Goal: Information Seeking & Learning: Learn about a topic

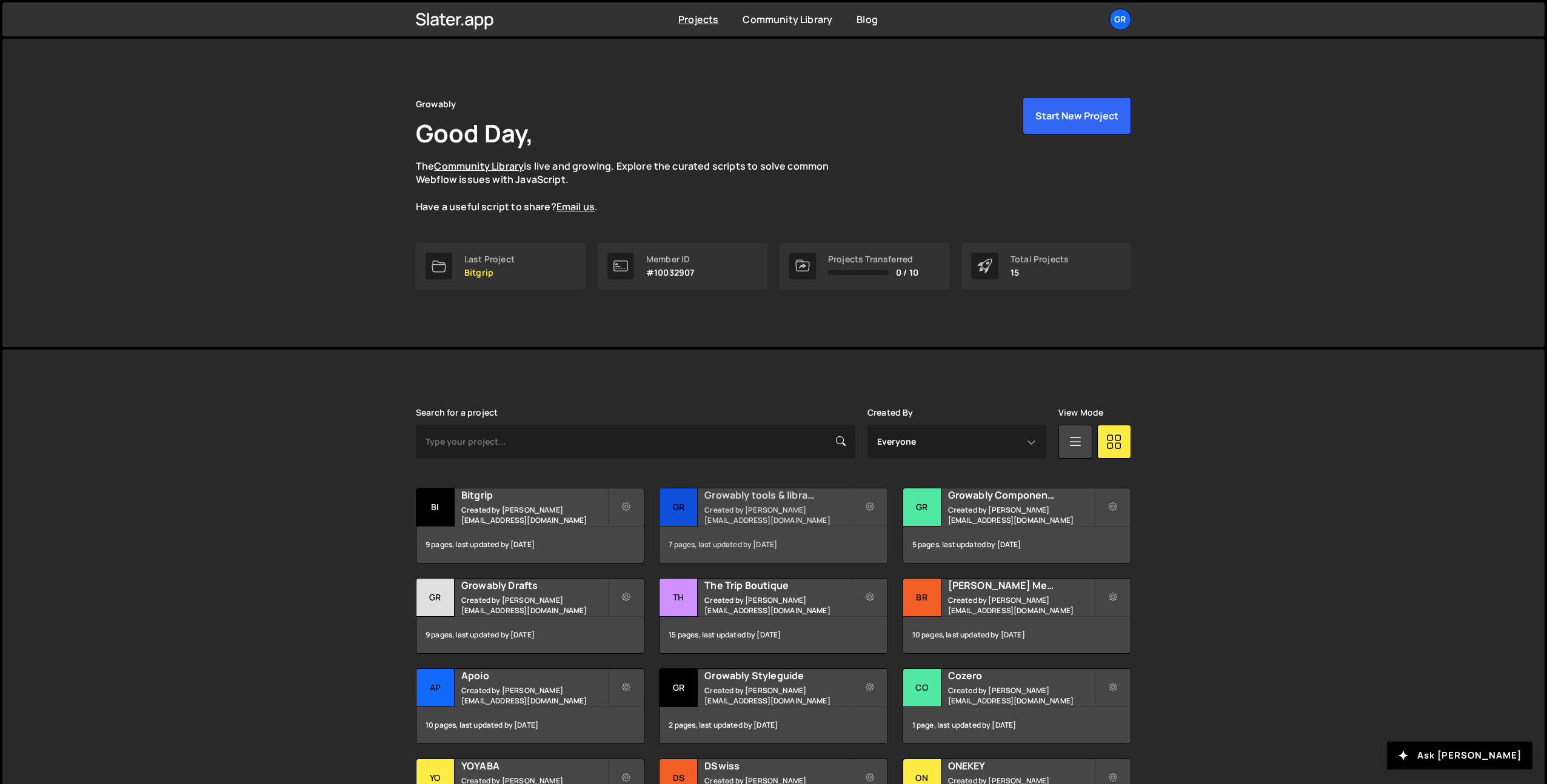
click at [761, 510] on small "Created by [PERSON_NAME][EMAIL_ADDRESS][DOMAIN_NAME]" at bounding box center [777, 515] width 146 height 20
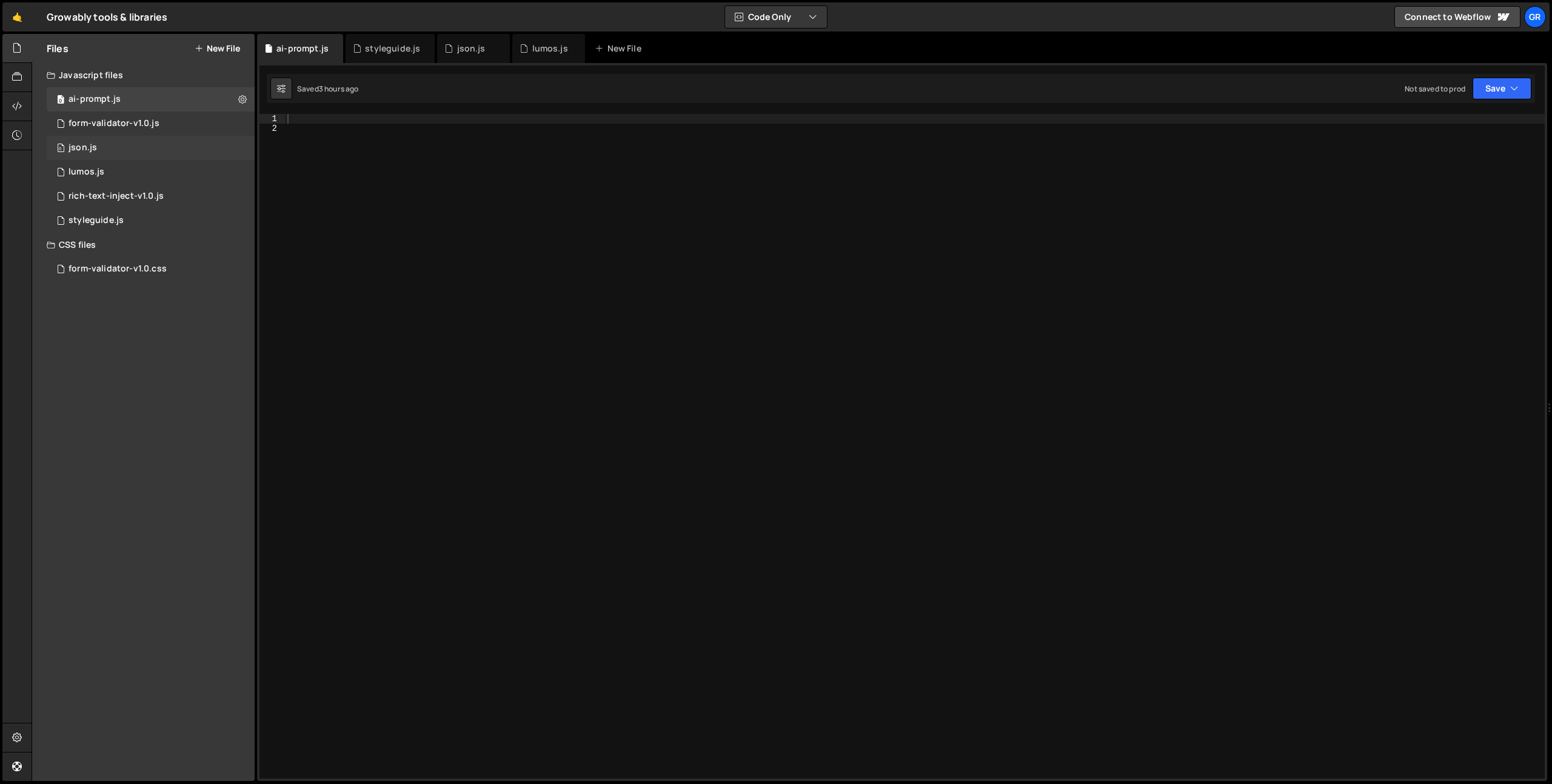
click at [137, 152] on div "0 json.js 0" at bounding box center [150, 147] width 208 height 24
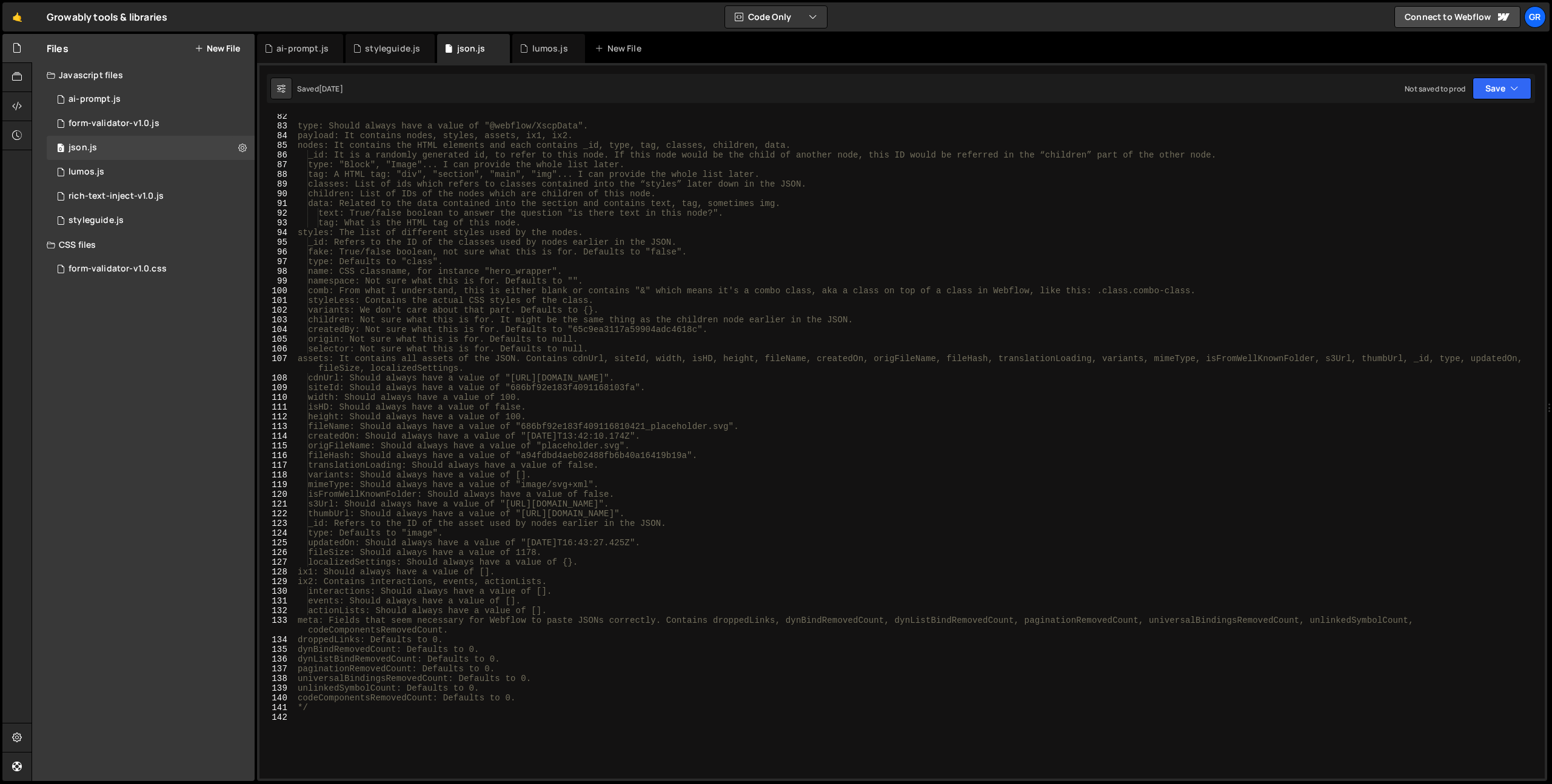
scroll to position [788, 0]
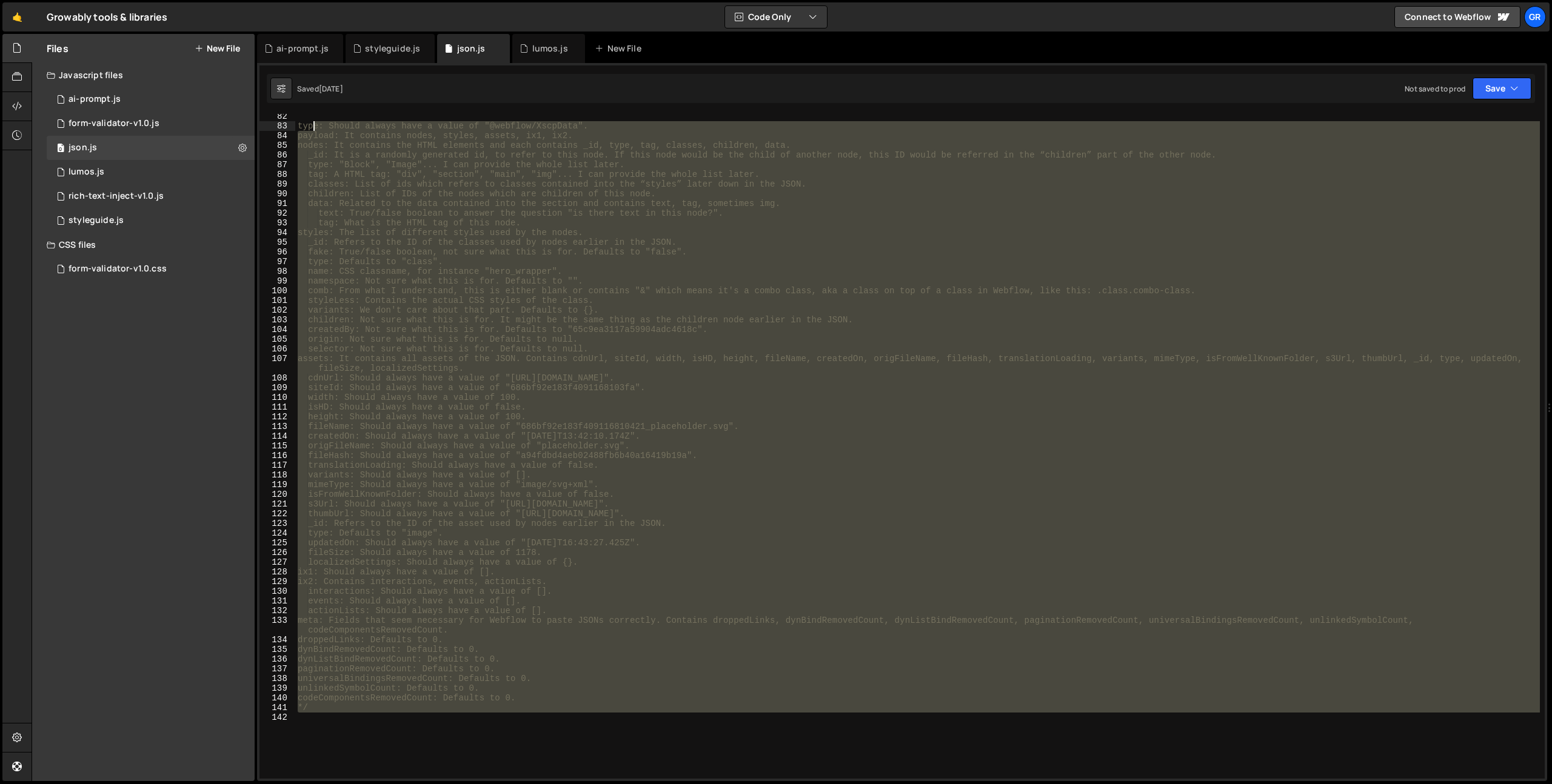
drag, startPoint x: 572, startPoint y: 716, endPoint x: 309, endPoint y: 119, distance: 652.4
click at [309, 119] on div "type: Should always have a value of "@webflow/XscpData". payload: It contains n…" at bounding box center [918, 454] width 1245 height 685
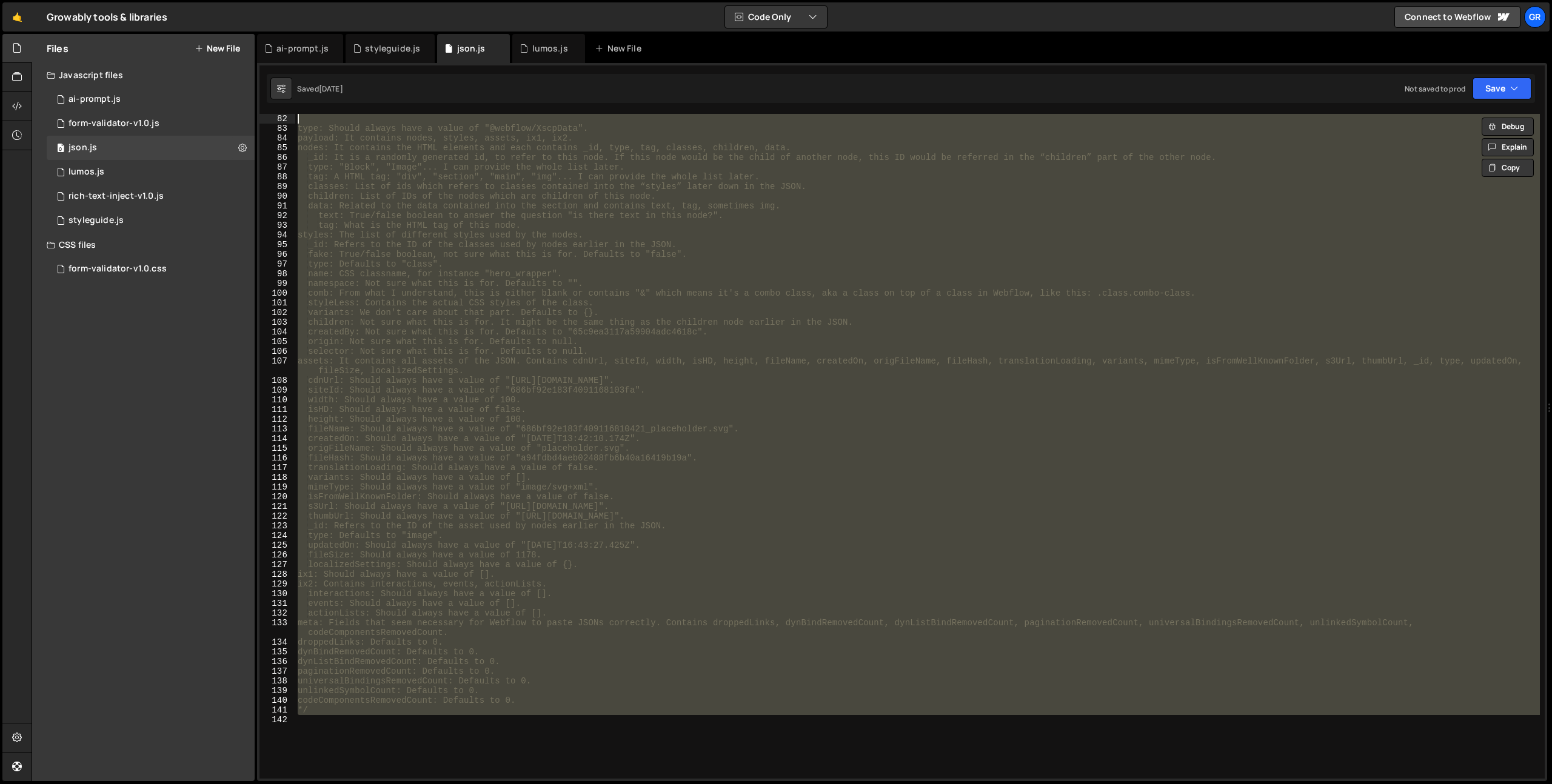
type textarea "children: List of IDs of the nodes which are children of this node."
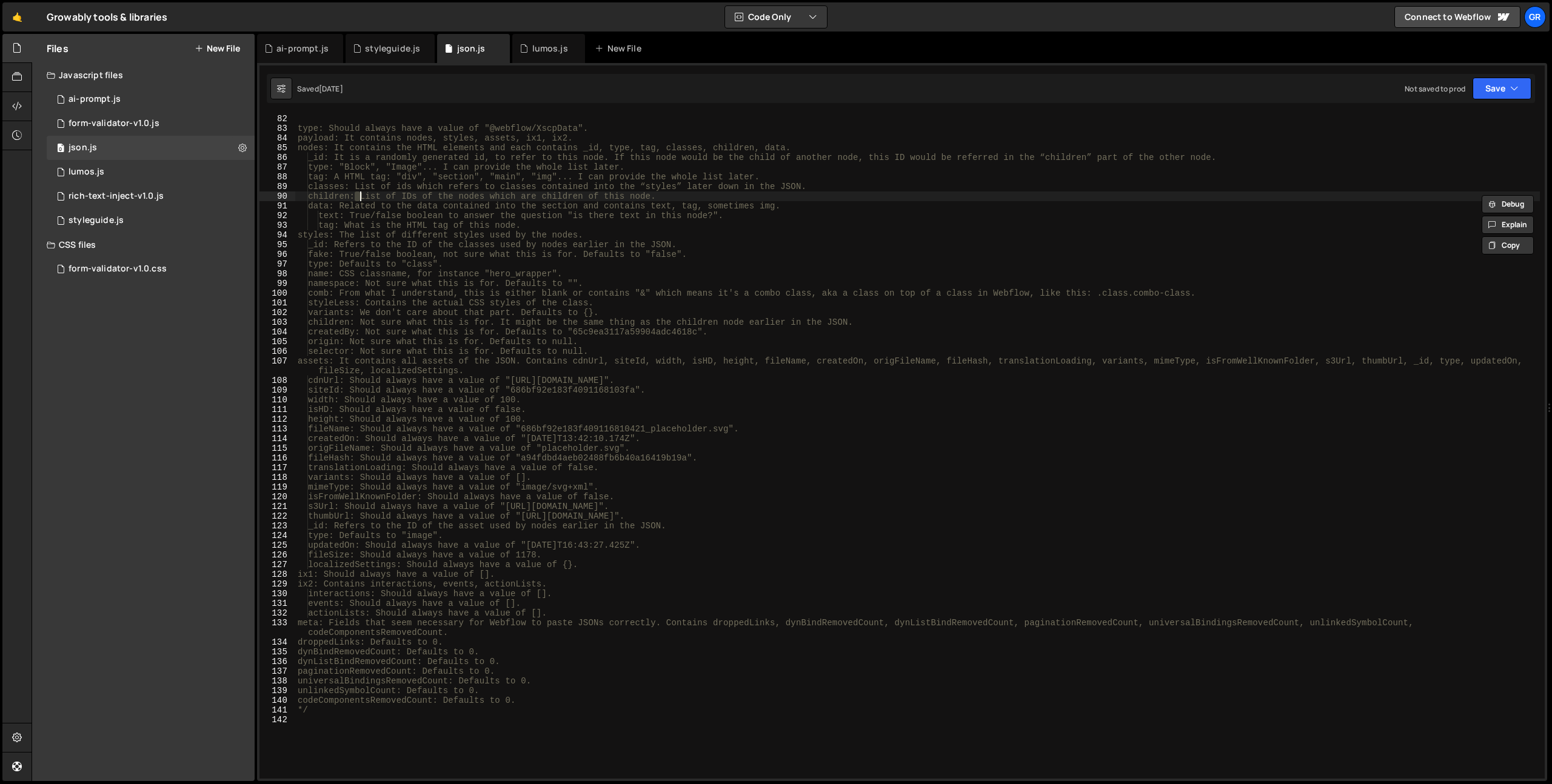
click at [359, 195] on div "type: Should always have a value of "@webflow/XscpData". payload: It contains n…" at bounding box center [918, 456] width 1245 height 685
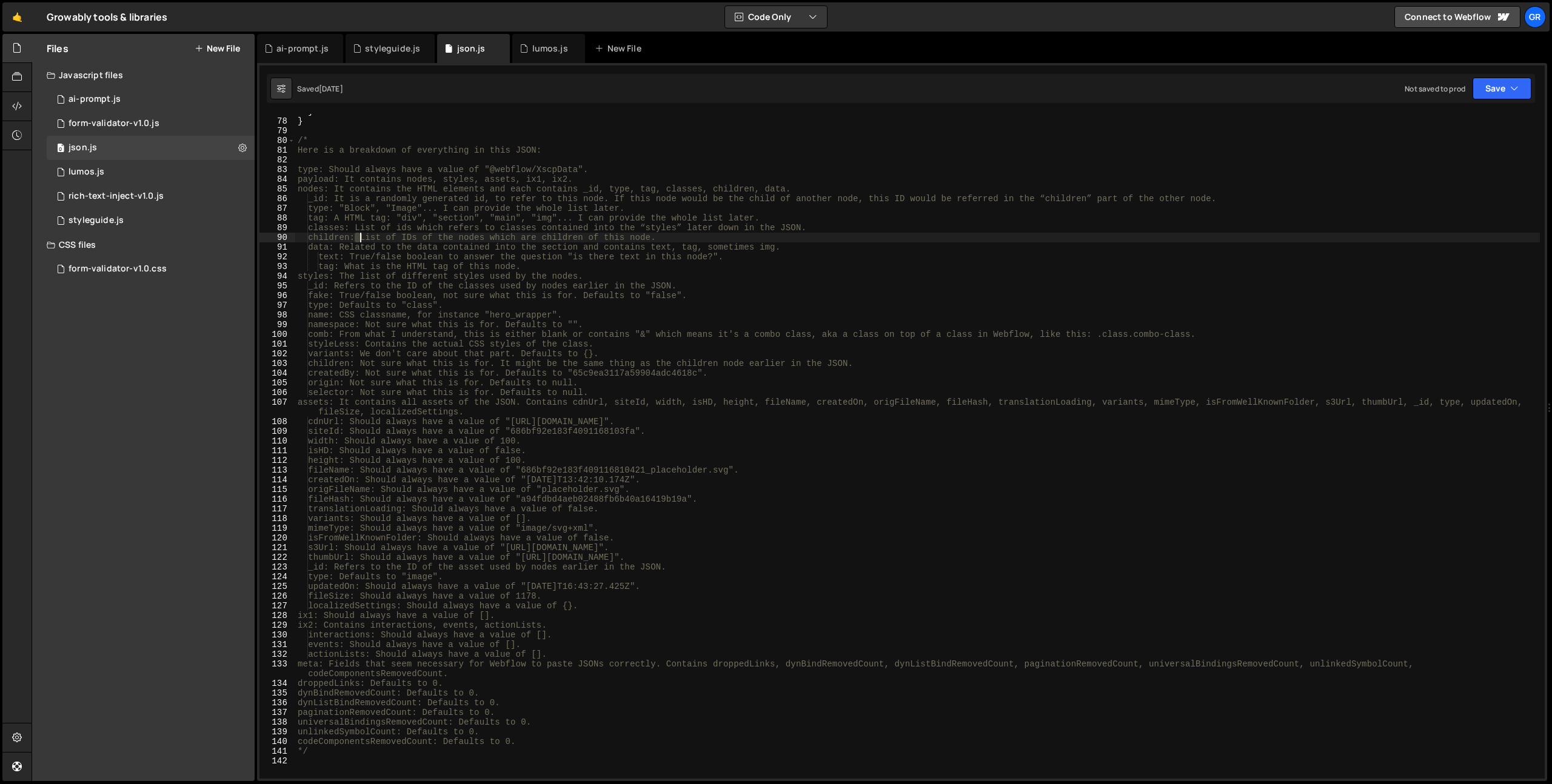
scroll to position [716, 0]
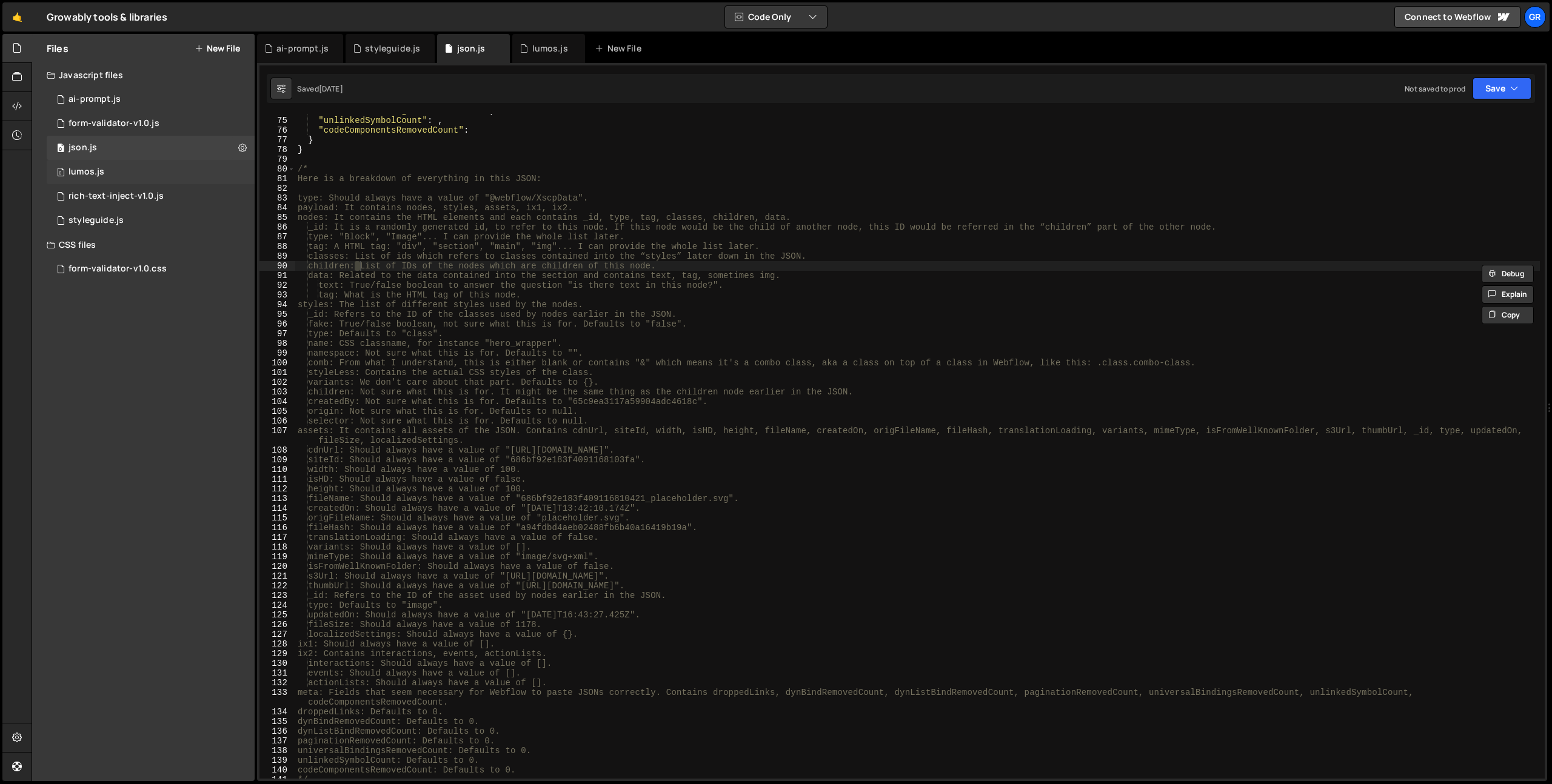
click at [82, 163] on div "0 lumos.js 0" at bounding box center [150, 171] width 208 height 24
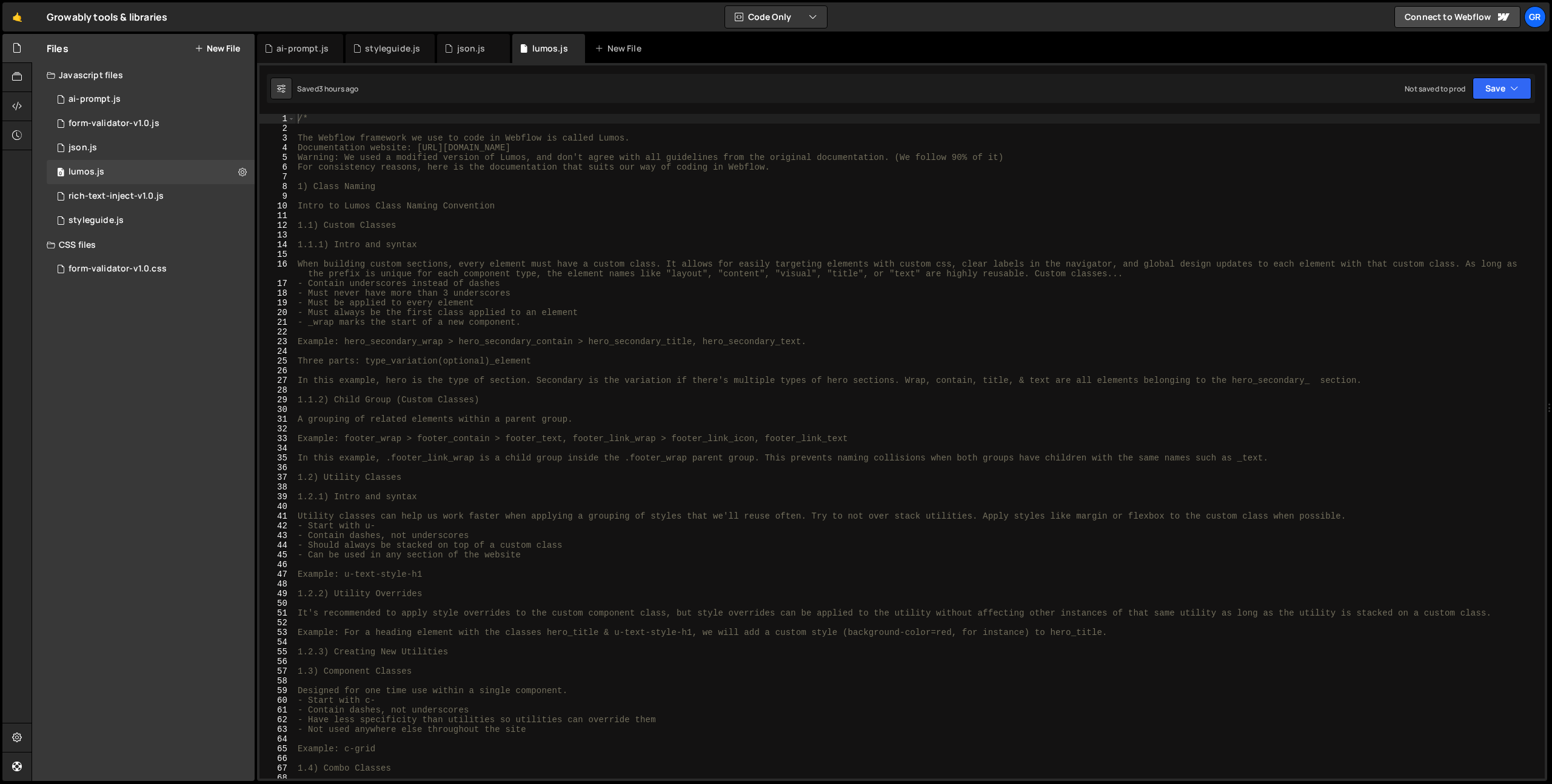
scroll to position [0, 0]
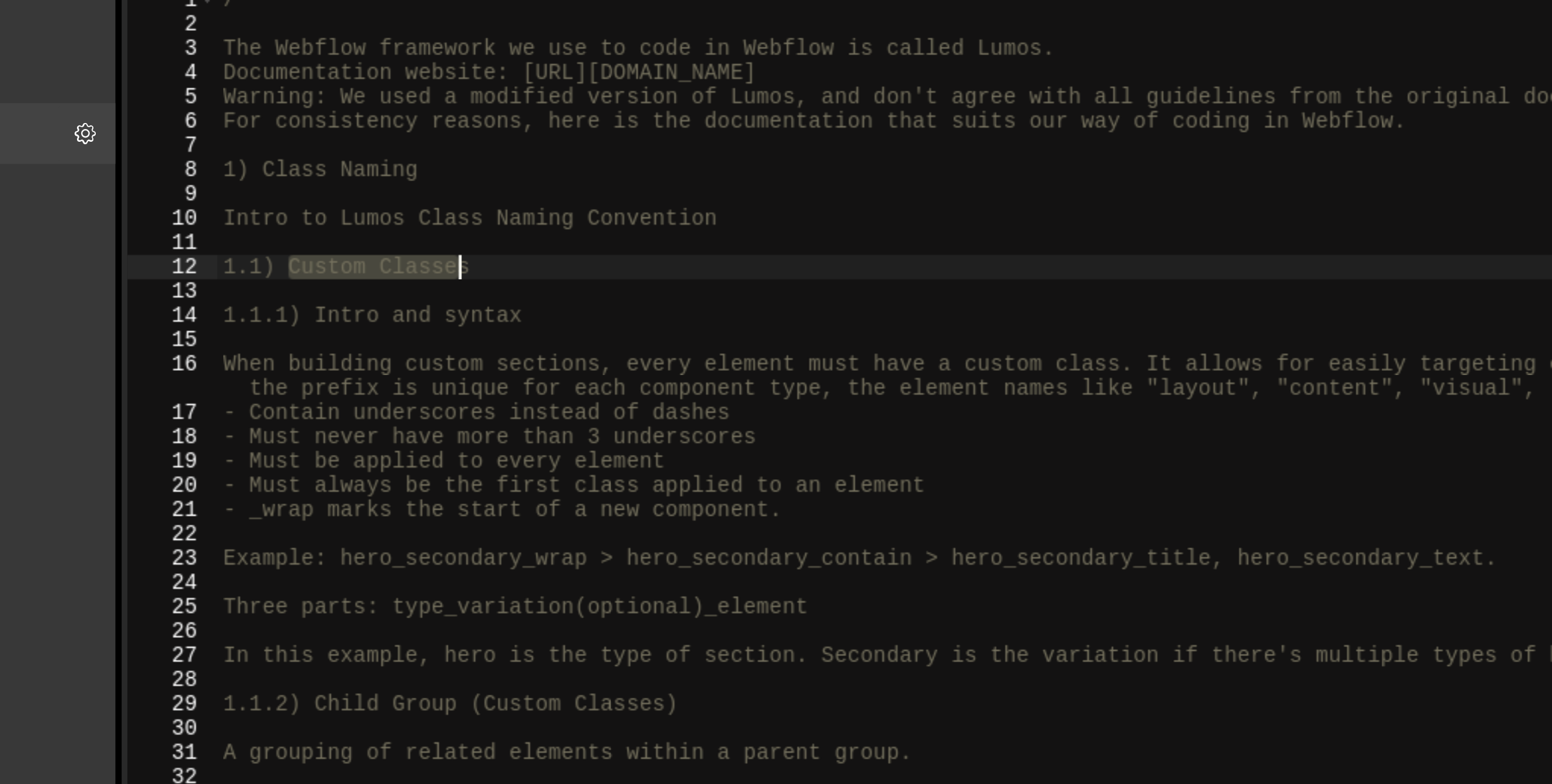
drag, startPoint x: 323, startPoint y: 227, endPoint x: 420, endPoint y: 227, distance: 97.0
click at [420, 227] on div "/* The Webflow framework we use to code in Webflow is called Lumos. Documentati…" at bounding box center [918, 456] width 1245 height 685
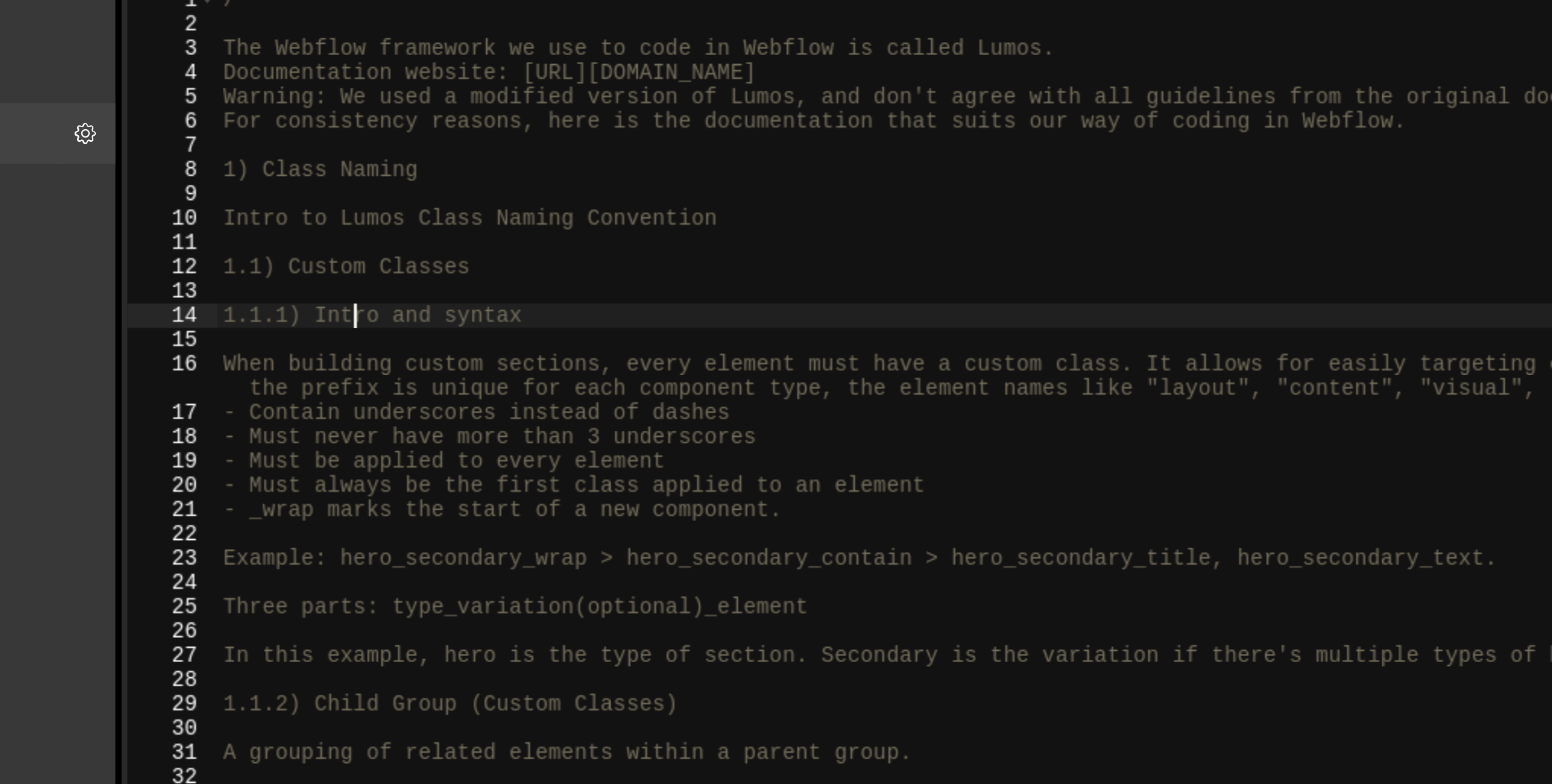
click at [347, 248] on div "/* The Webflow framework we use to code in Webflow is called Lumos. Documentati…" at bounding box center [918, 456] width 1245 height 685
drag, startPoint x: 336, startPoint y: 247, endPoint x: 450, endPoint y: 246, distance: 114.0
click at [450, 246] on div "/* The Webflow framework we use to code in Webflow is called Lumos. Documentati…" at bounding box center [918, 456] width 1245 height 685
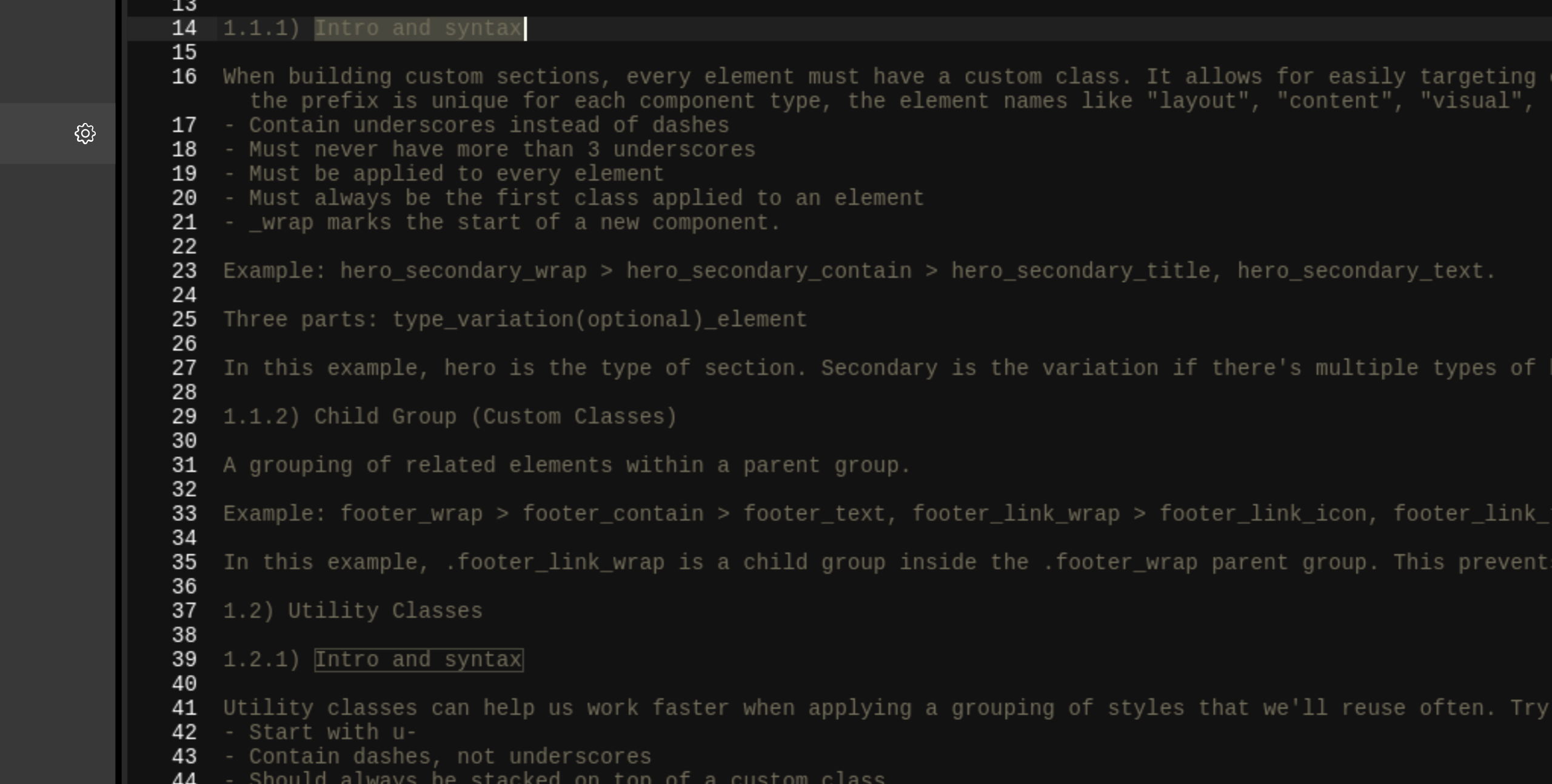
scroll to position [115, 0]
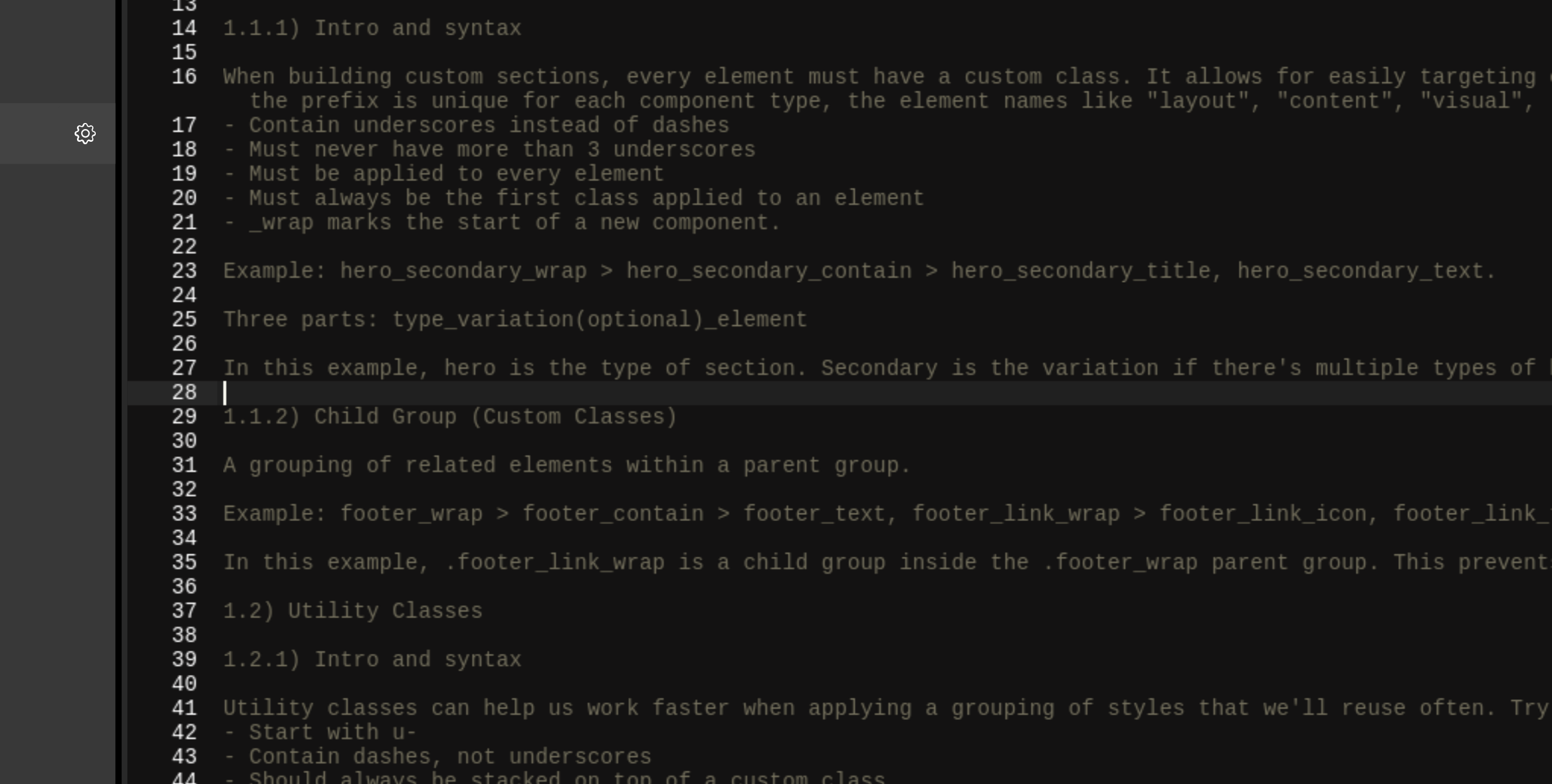
drag, startPoint x: 338, startPoint y: 281, endPoint x: 481, endPoint y: 281, distance: 143.0
click at [481, 281] on div "1.1) Custom Classes 1.1.1) Intro and syntax When building custom sections, ever…" at bounding box center [918, 448] width 1245 height 685
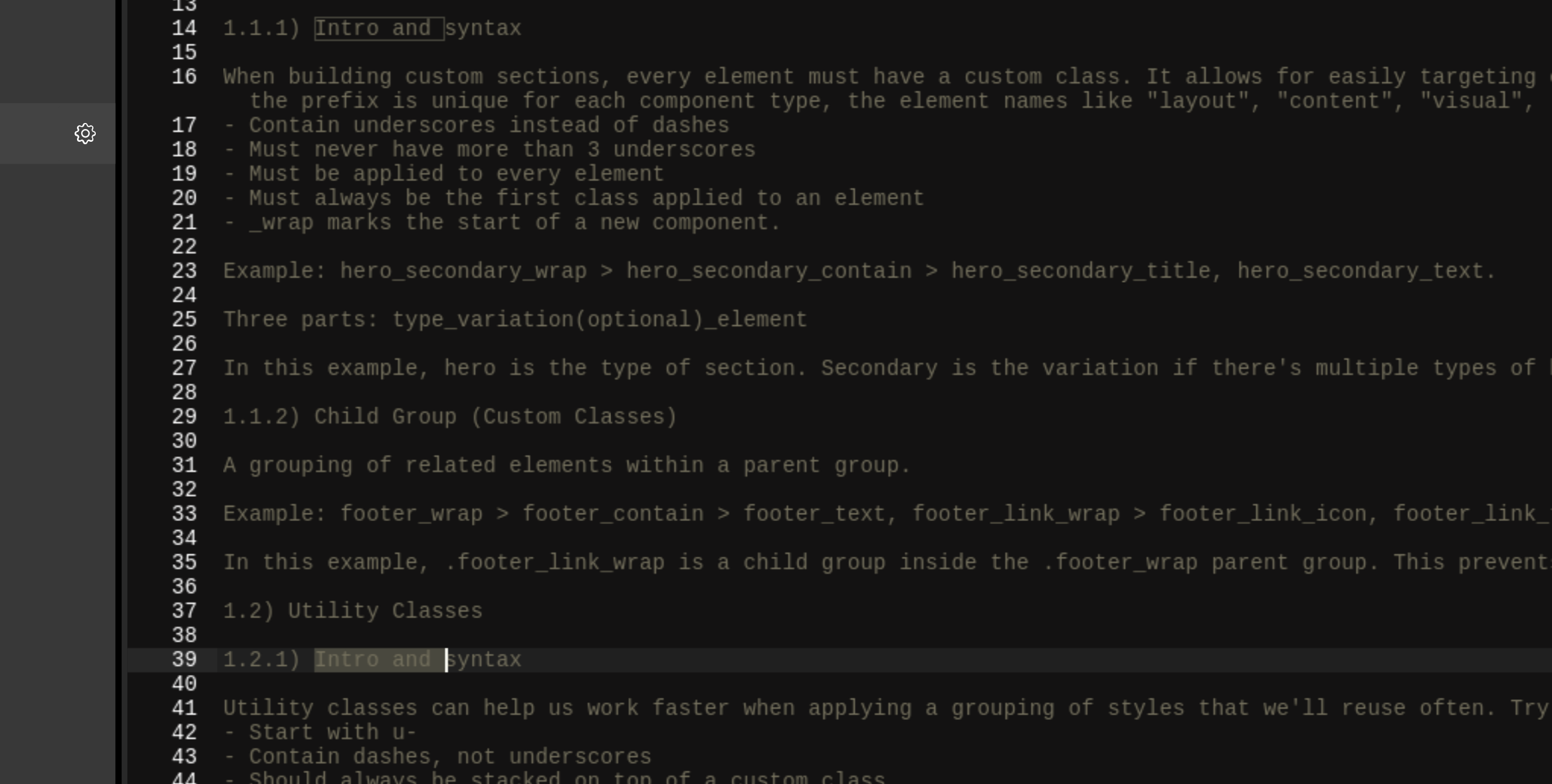
drag, startPoint x: 336, startPoint y: 384, endPoint x: 427, endPoint y: 384, distance: 91.0
click at [427, 384] on div "1.1) Custom Classes 1.1.1) Intro and syntax When building custom sections, ever…" at bounding box center [918, 448] width 1245 height 685
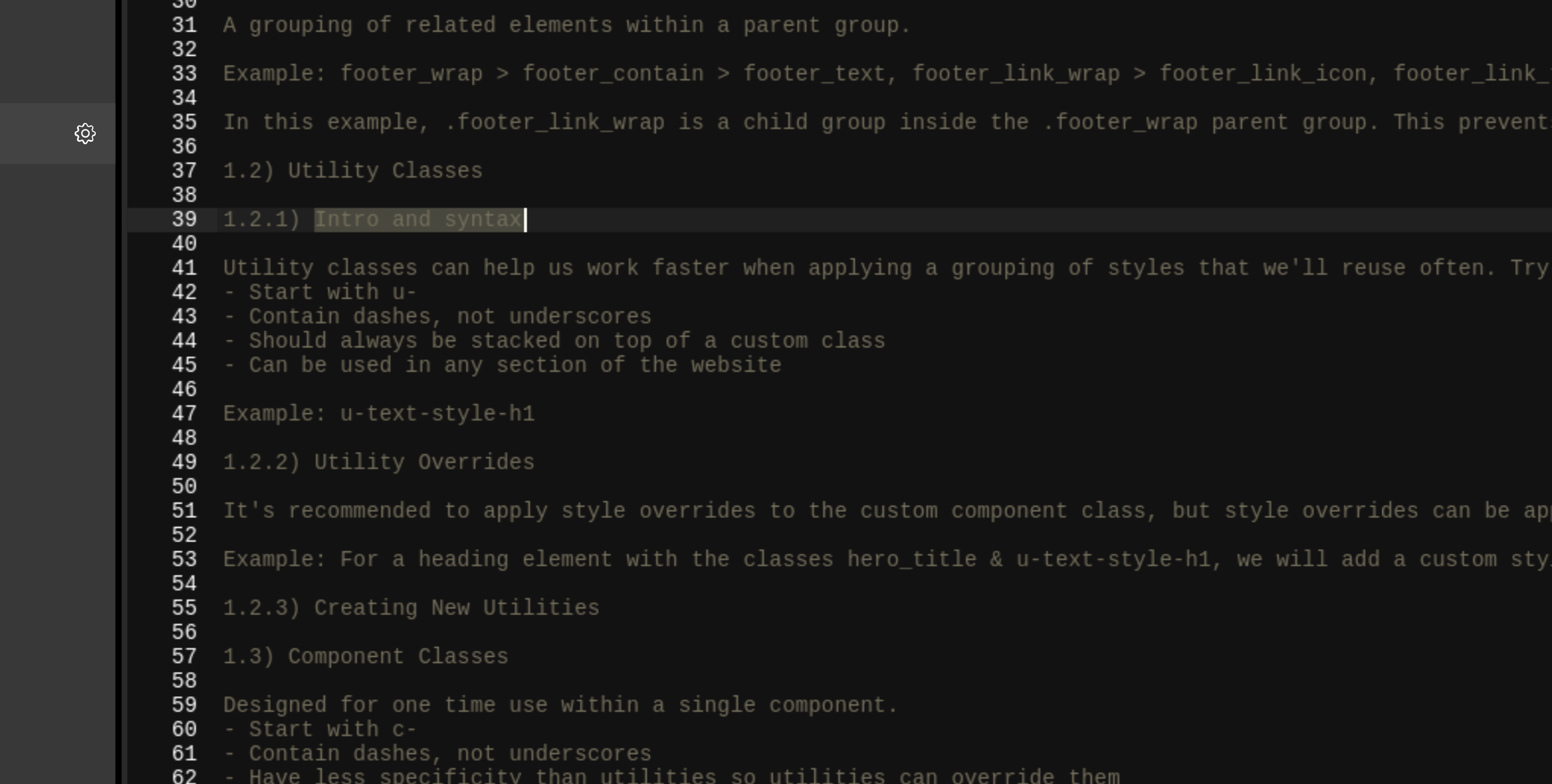
scroll to position [297, 0]
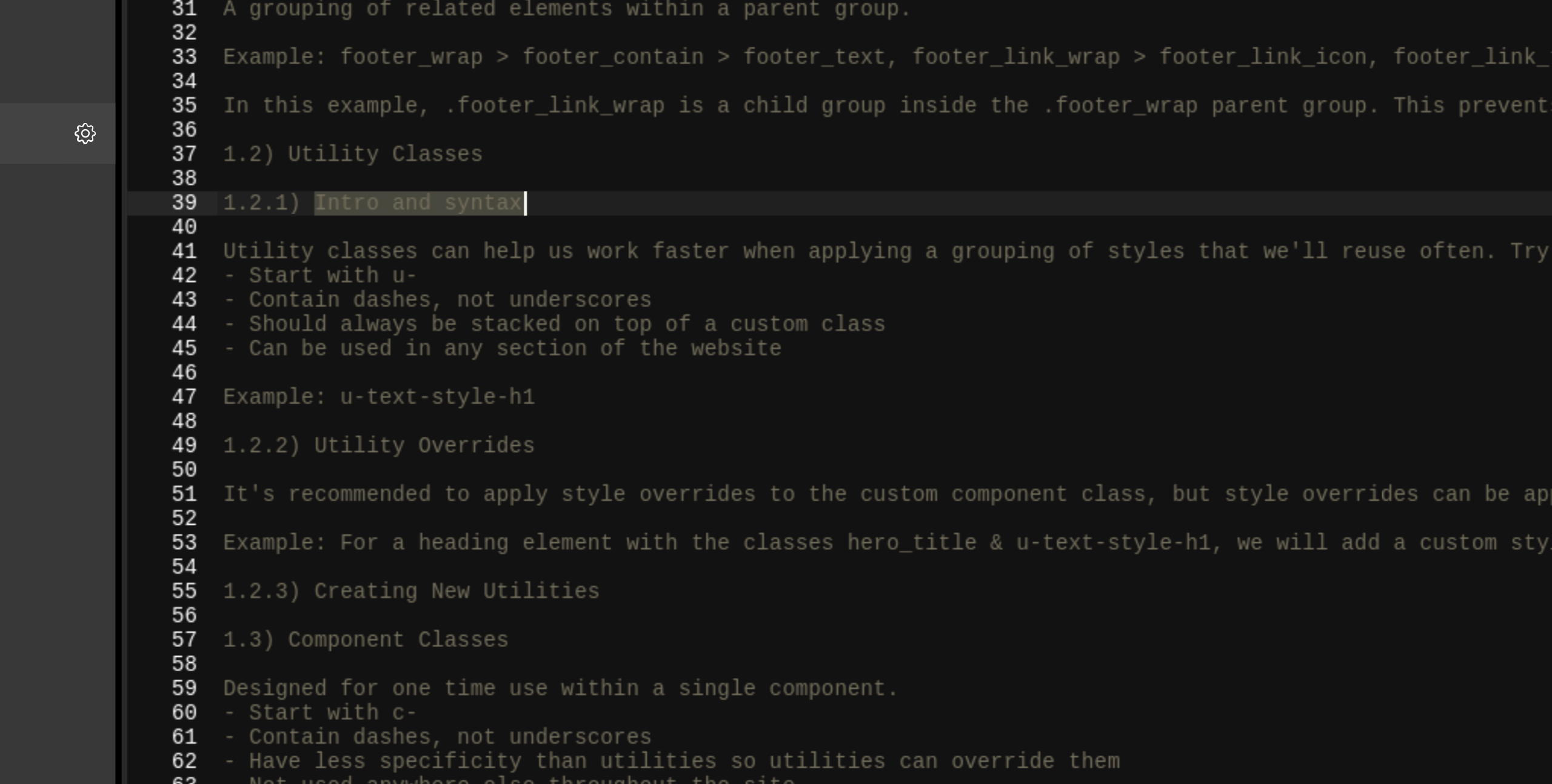
click at [377, 282] on div "A grouping of related elements within a parent group. Example: footer_wrap > fo…" at bounding box center [918, 450] width 1245 height 685
type textarea "Example: u-text-style-h1"
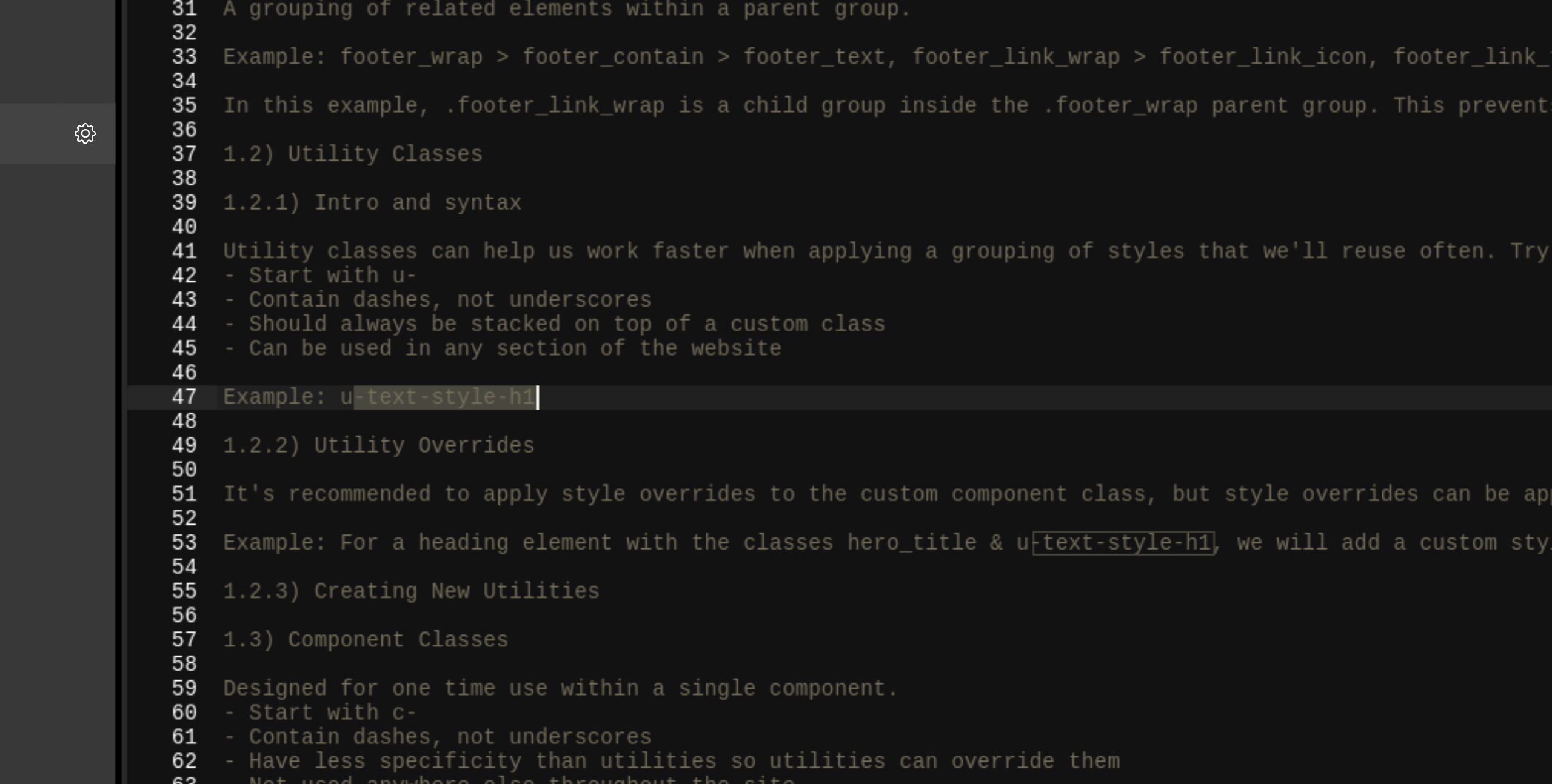
drag, startPoint x: 349, startPoint y: 281, endPoint x: 460, endPoint y: 278, distance: 111.0
click at [460, 278] on div "A grouping of related elements within a parent group. Example: footer_wrap > fo…" at bounding box center [918, 450] width 1245 height 685
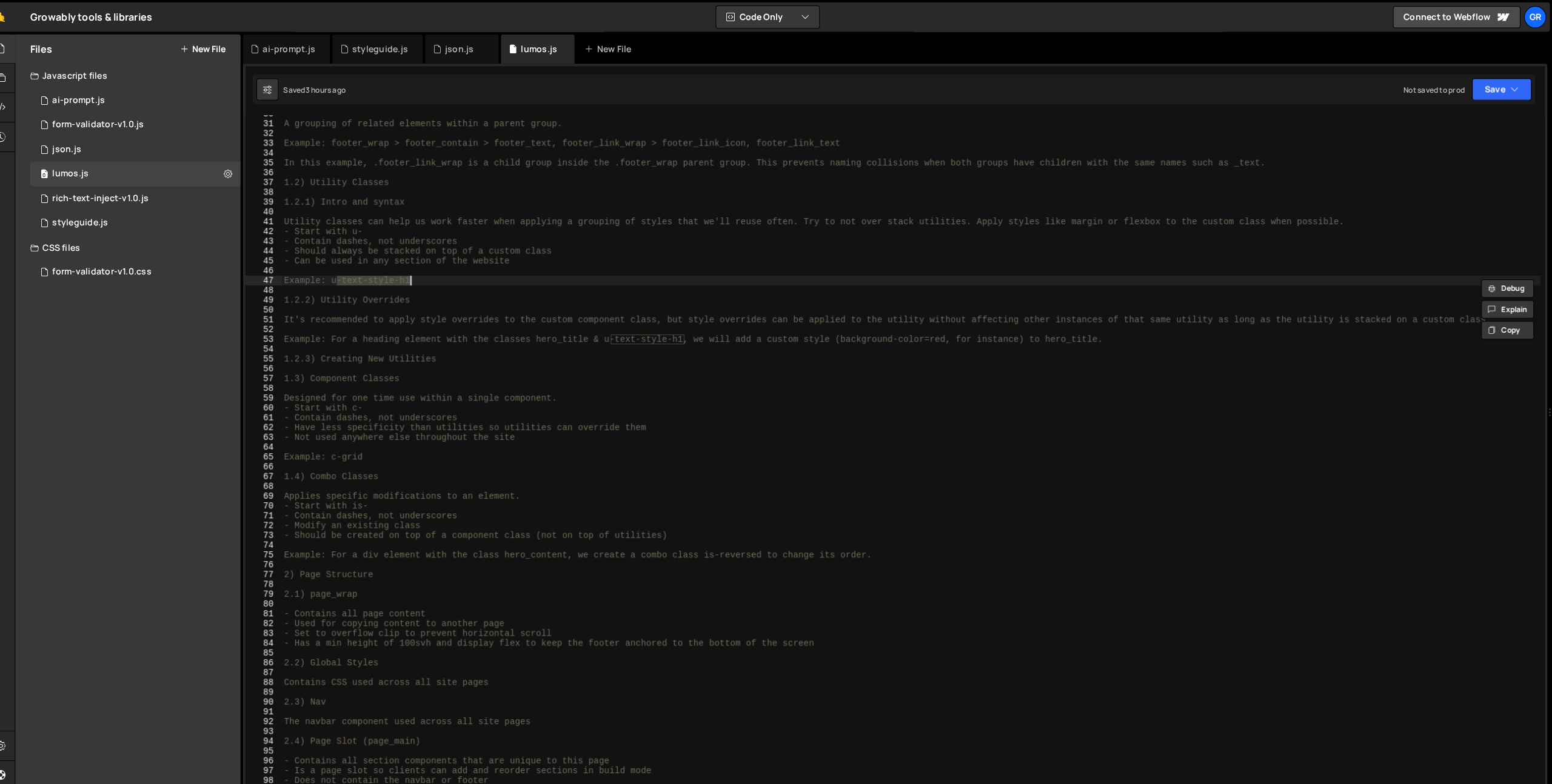
scroll to position [0, 0]
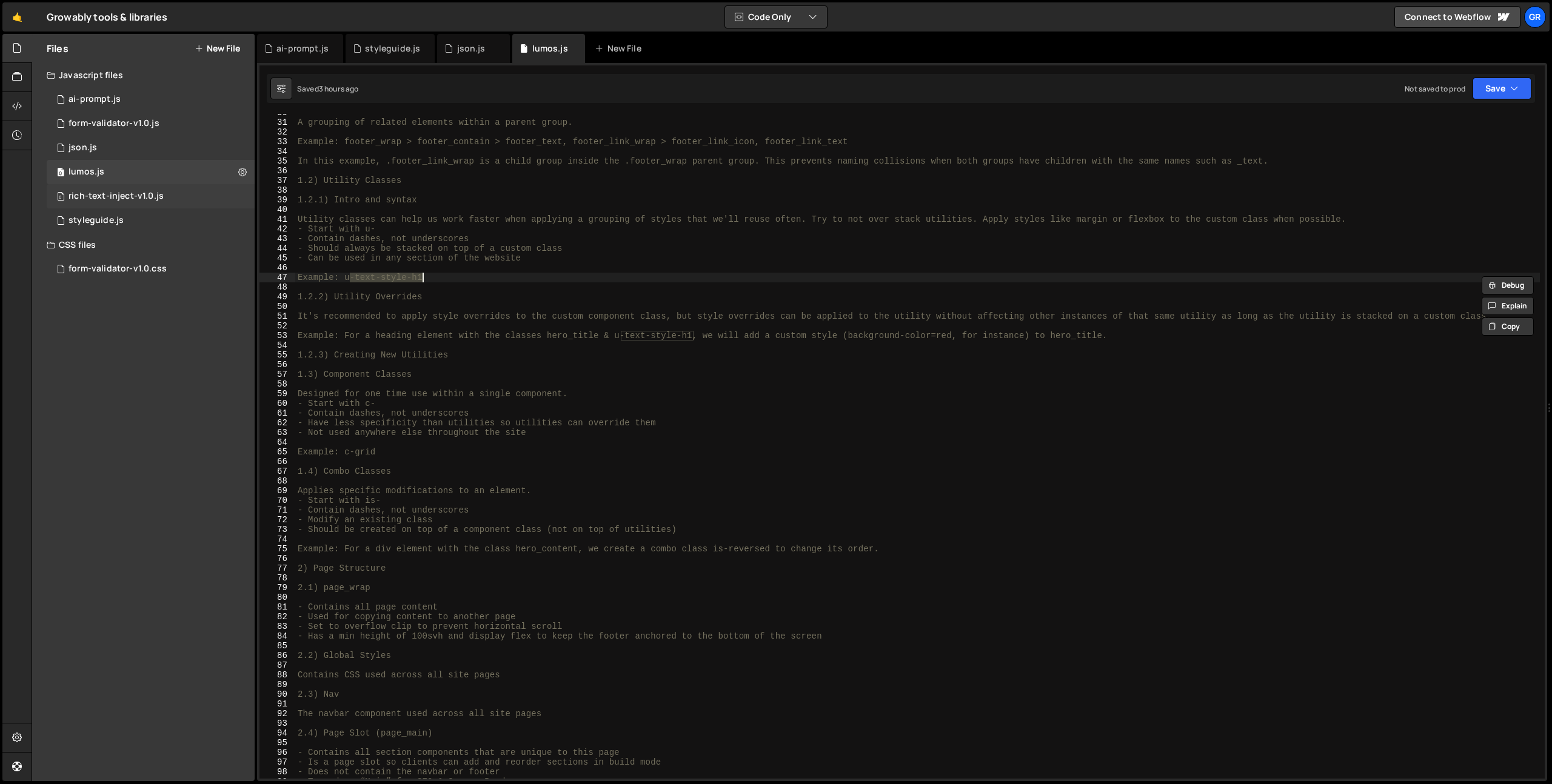
click at [116, 197] on div "rich-text-inject-v1.0.js" at bounding box center [115, 196] width 95 height 11
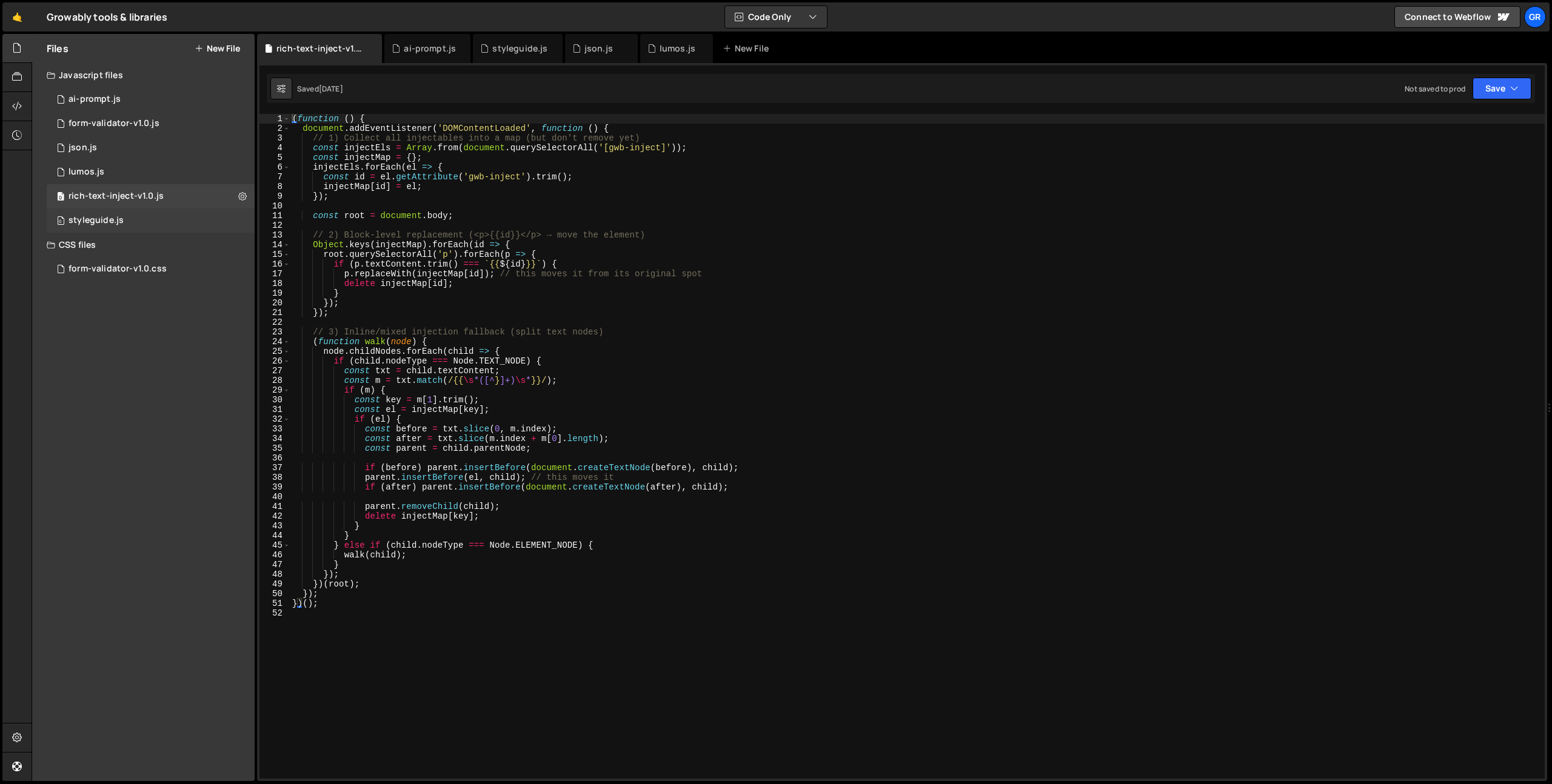
click at [102, 224] on div "styleguide.js" at bounding box center [96, 220] width 55 height 11
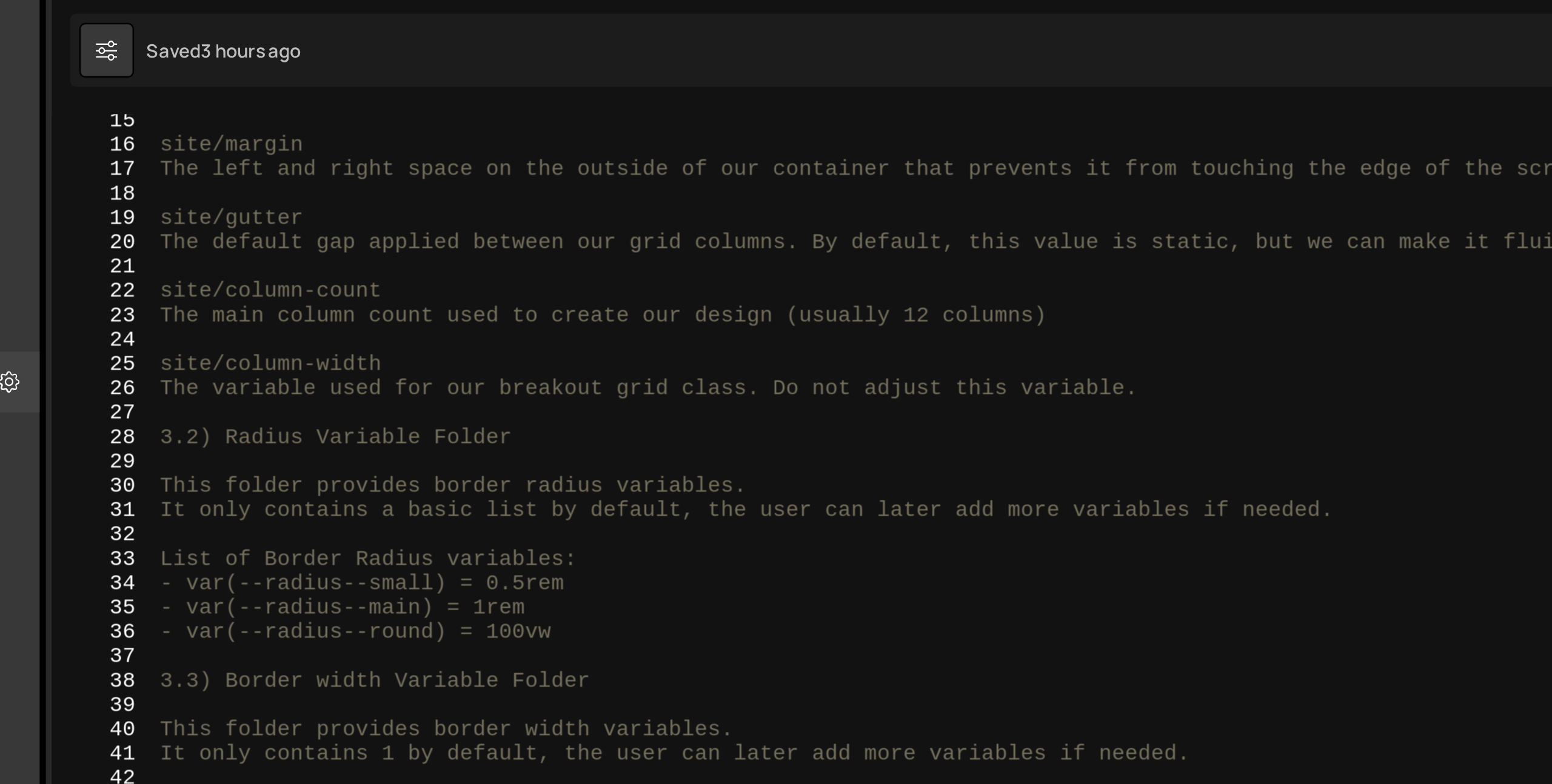
scroll to position [171, 0]
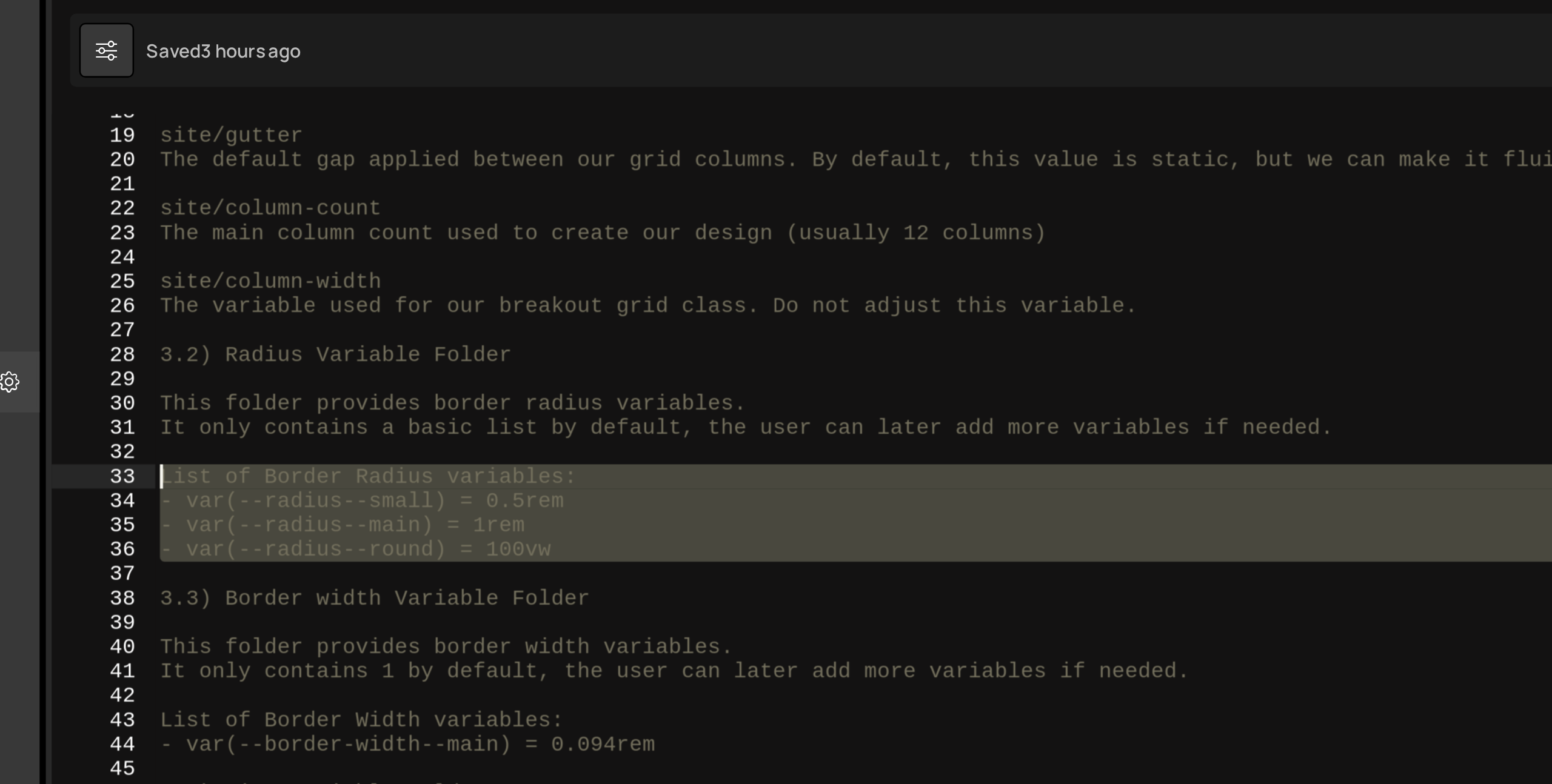
drag, startPoint x: 475, startPoint y: 295, endPoint x: 298, endPoint y: 258, distance: 180.8
click at [298, 258] on div "18 19 20 21 22 23 24 25 26 27 28 29 30 31 32 33 34 35 36 37 38 39 40 41 42 43 4…" at bounding box center [902, 446] width 1285 height 665
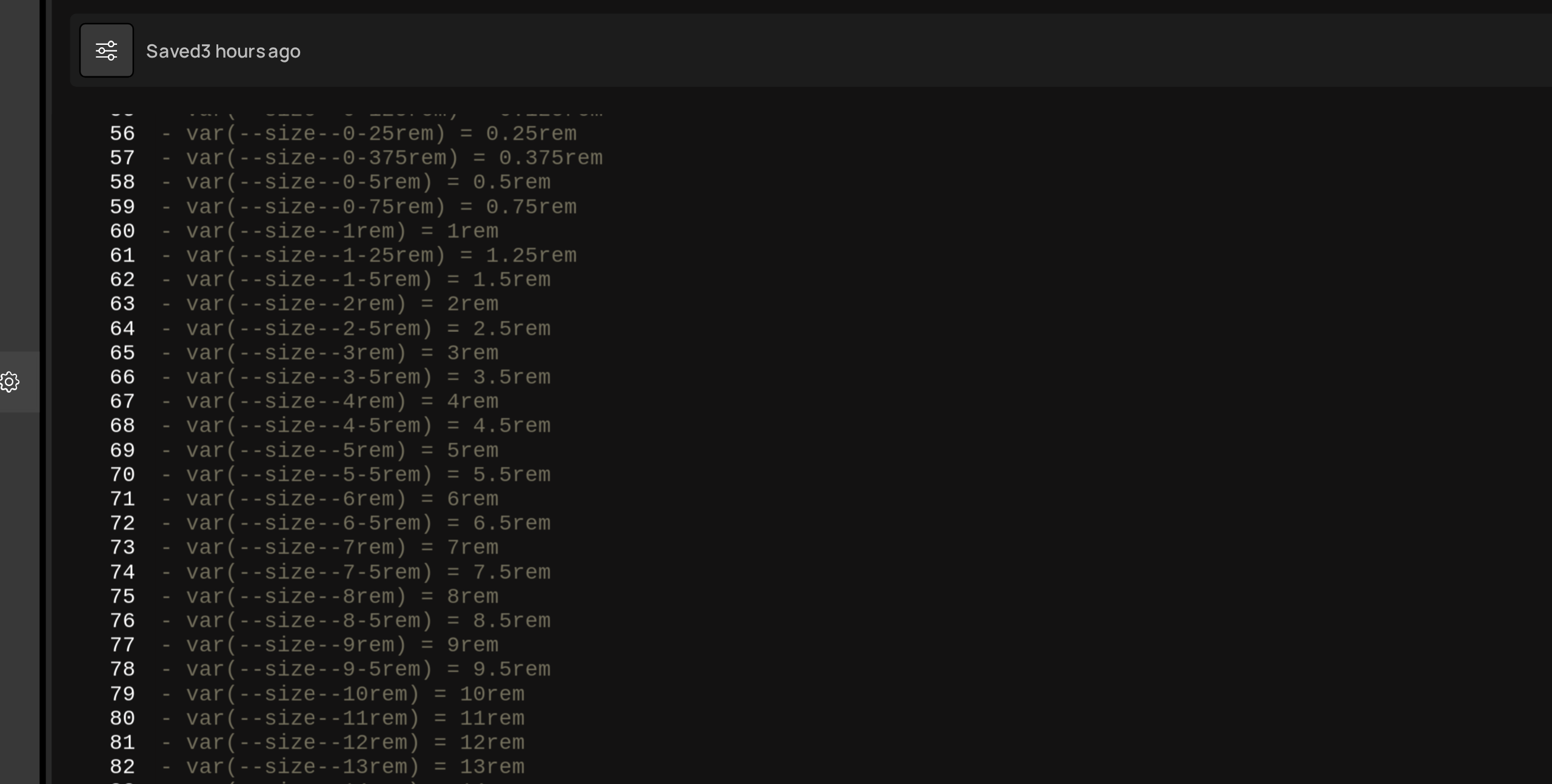
scroll to position [530, 0]
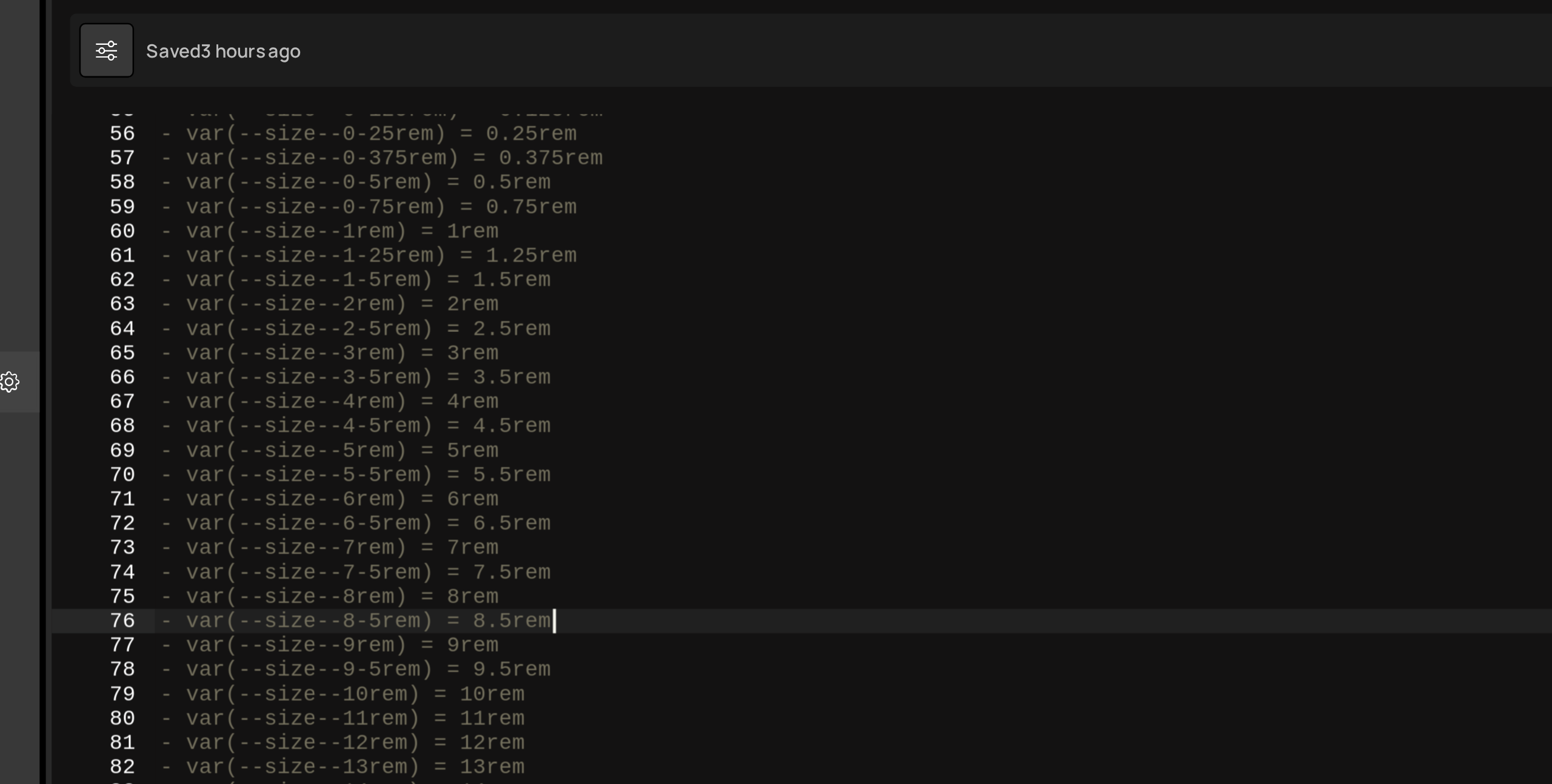
drag, startPoint x: 469, startPoint y: 293, endPoint x: 303, endPoint y: 183, distance: 199.1
click at [303, 183] on div "- var(--size--0-125rem) = 0.125rem - var(--size--0-25rem) = 0.25rem - var(--siz…" at bounding box center [919, 449] width 1240 height 685
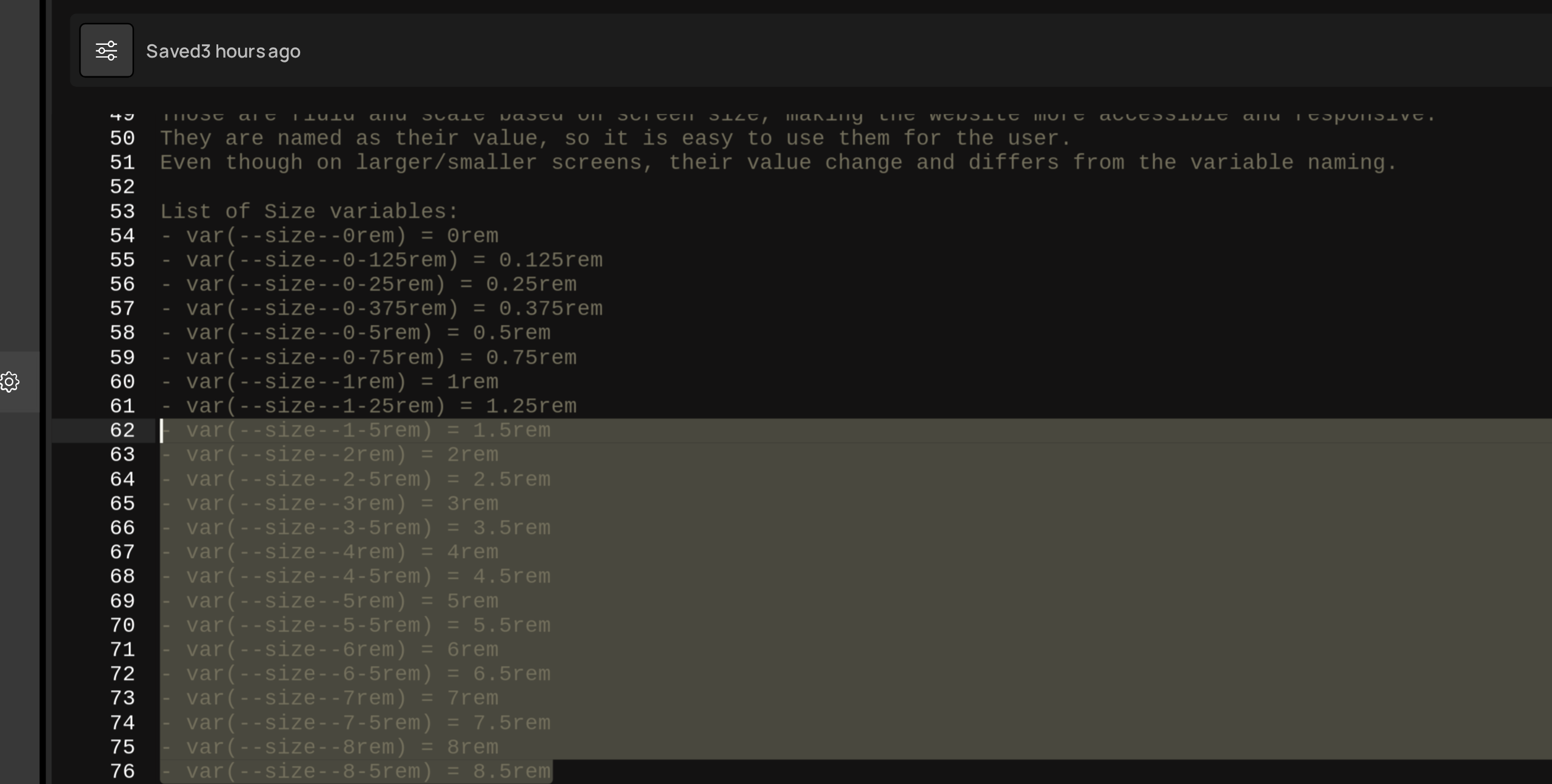
click at [455, 280] on div "Those are fluid and scale based on screen size, making the website more accessi…" at bounding box center [919, 446] width 1240 height 665
type textarea "- var(--size--3-5rem) = 3.5rem"
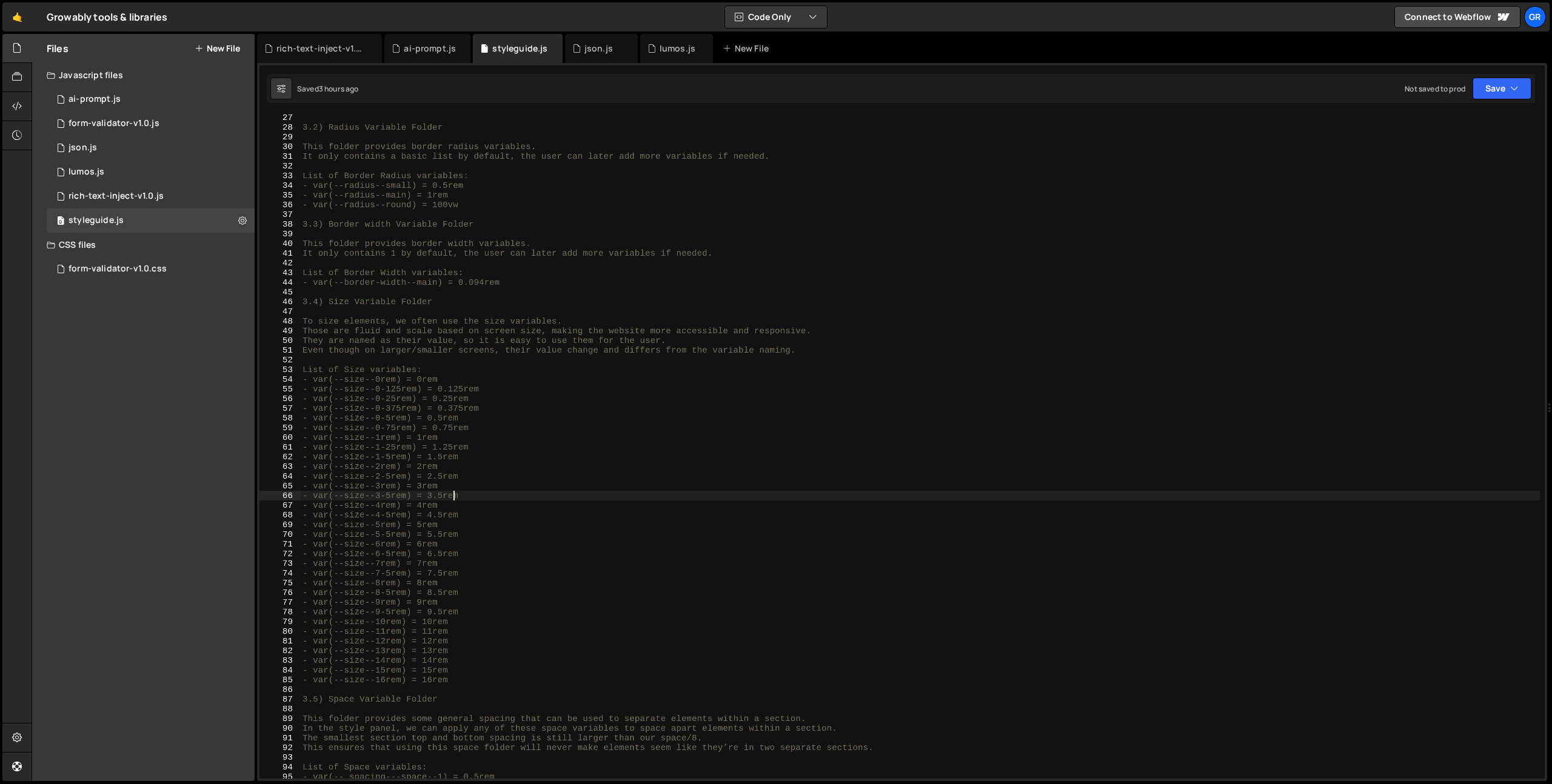
scroll to position [0, 0]
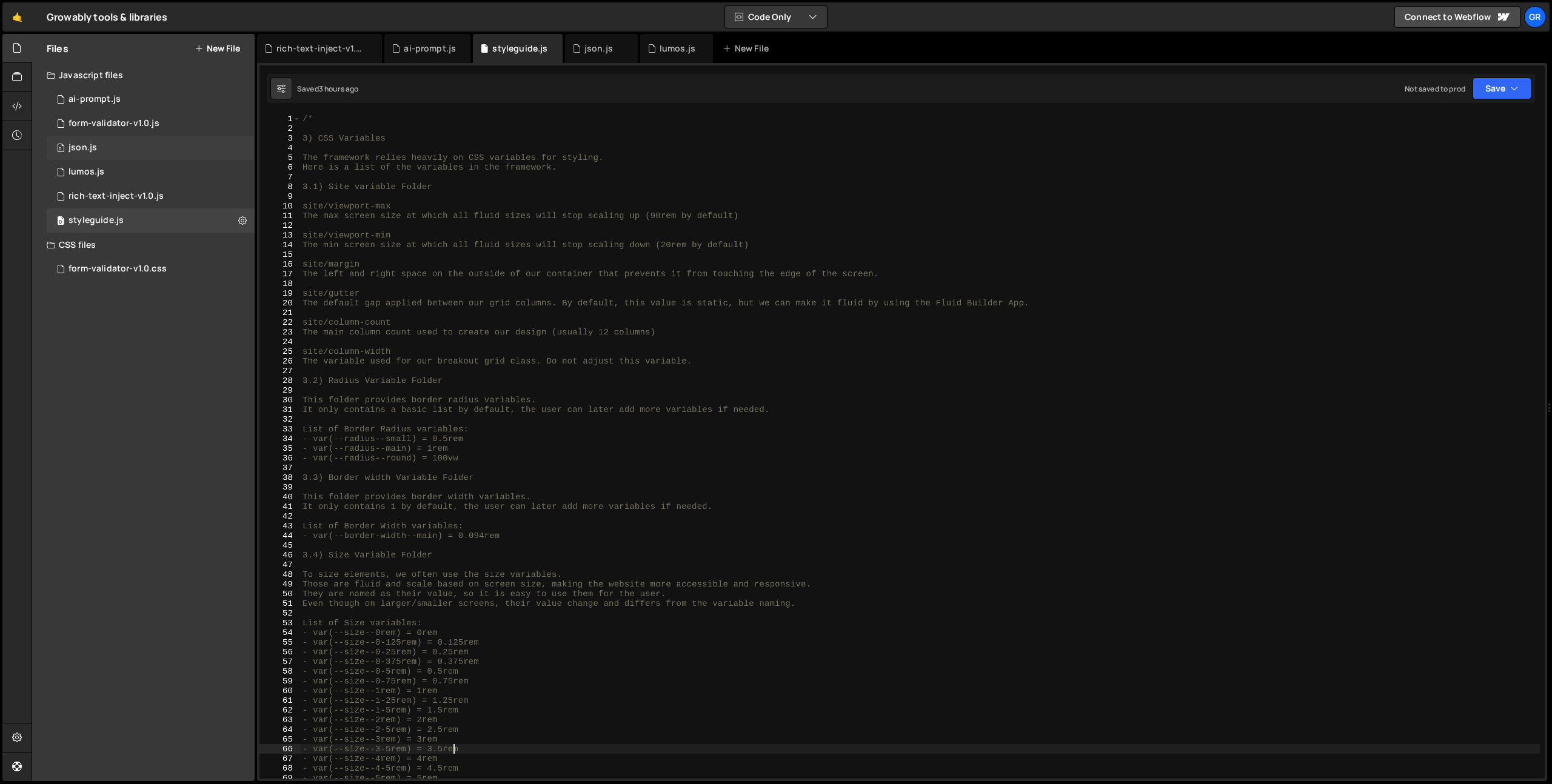
click at [130, 155] on div "0 json.js 0" at bounding box center [150, 147] width 208 height 24
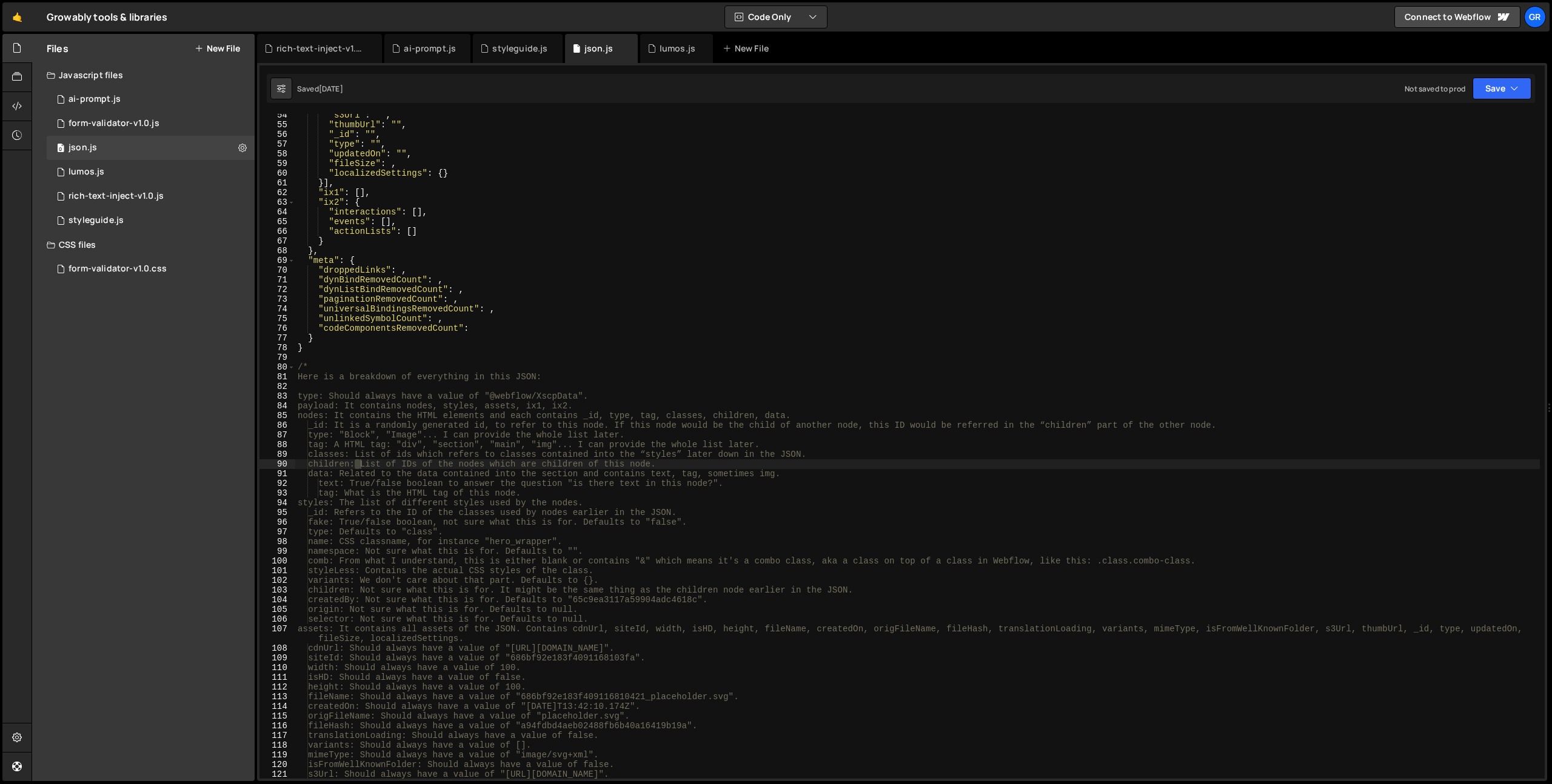
scroll to position [126, 0]
